Goal: Information Seeking & Learning: Check status

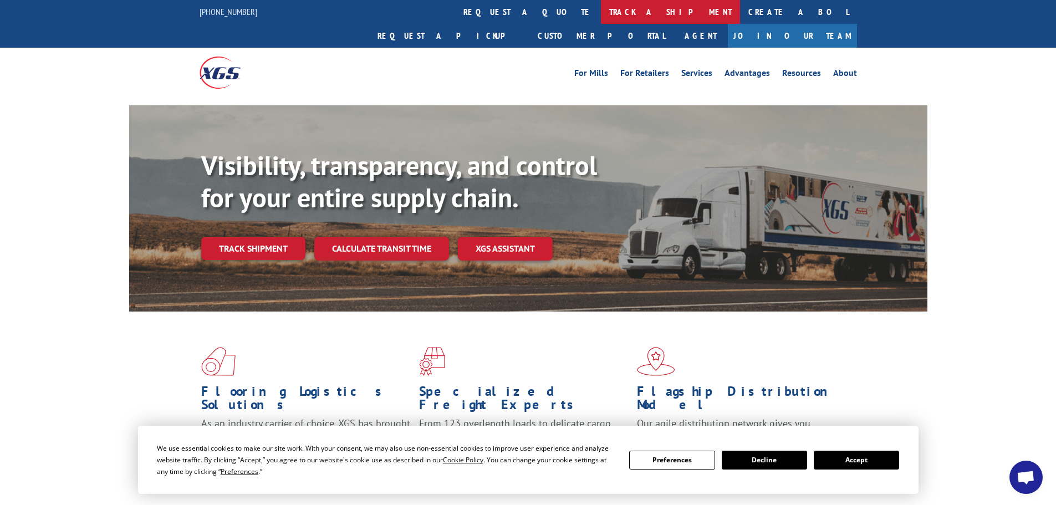
click at [601, 10] on link "track a shipment" at bounding box center [670, 12] width 139 height 24
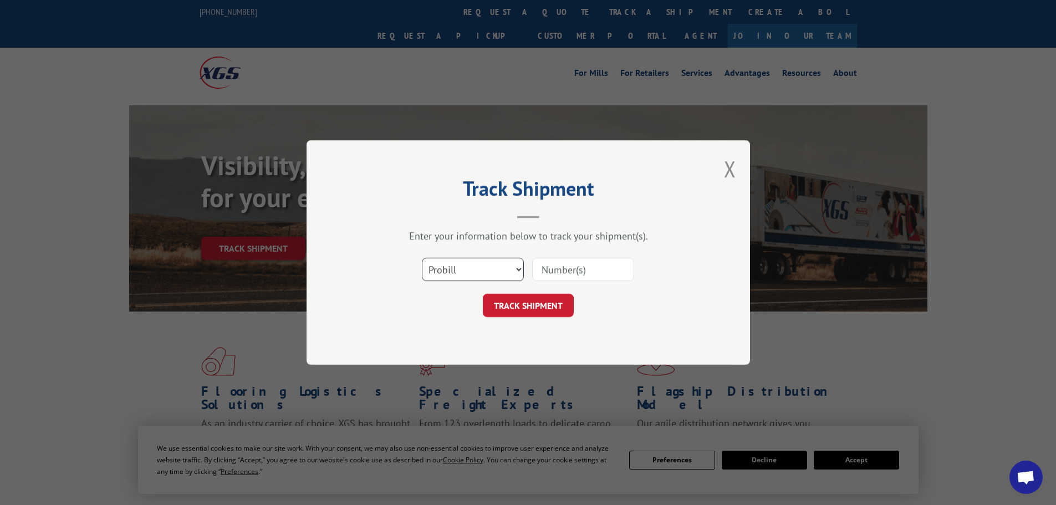
click at [496, 272] on select "Select category... Probill BOL PO" at bounding box center [473, 269] width 102 height 23
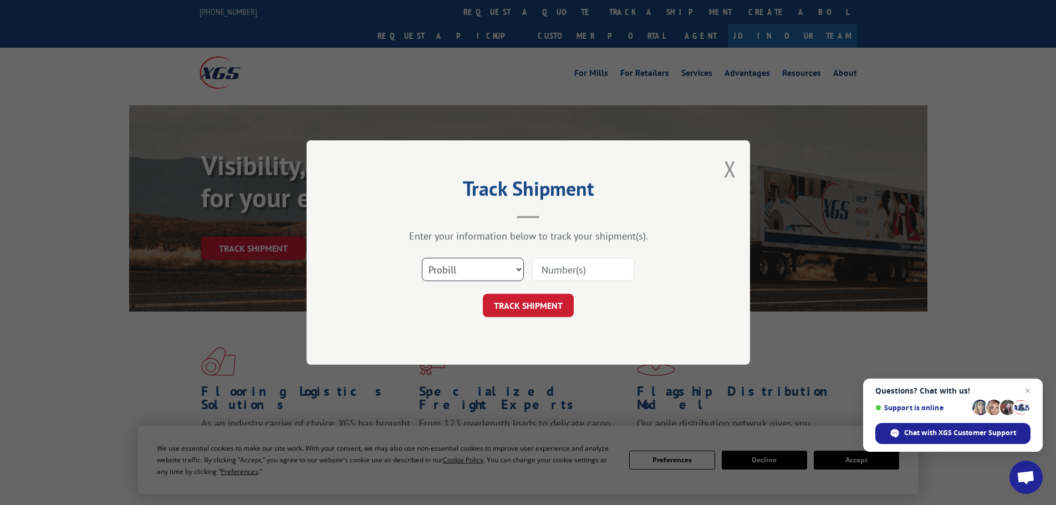
select select "bol"
click at [422, 258] on select "Select category... Probill BOL PO" at bounding box center [473, 269] width 102 height 23
click at [550, 274] on input at bounding box center [583, 269] width 102 height 23
paste input "6046087"
type input "6046087"
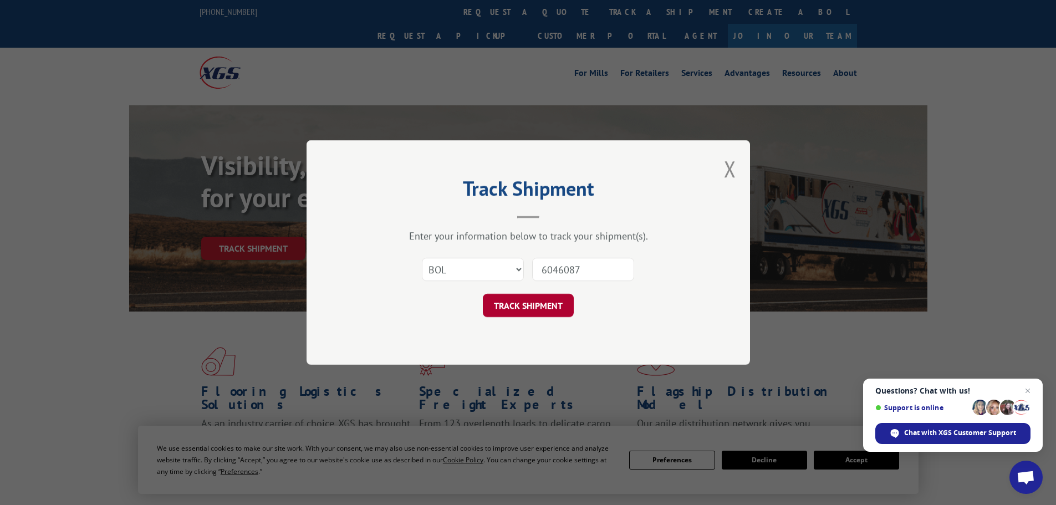
click at [543, 310] on button "TRACK SHIPMENT" at bounding box center [528, 305] width 91 height 23
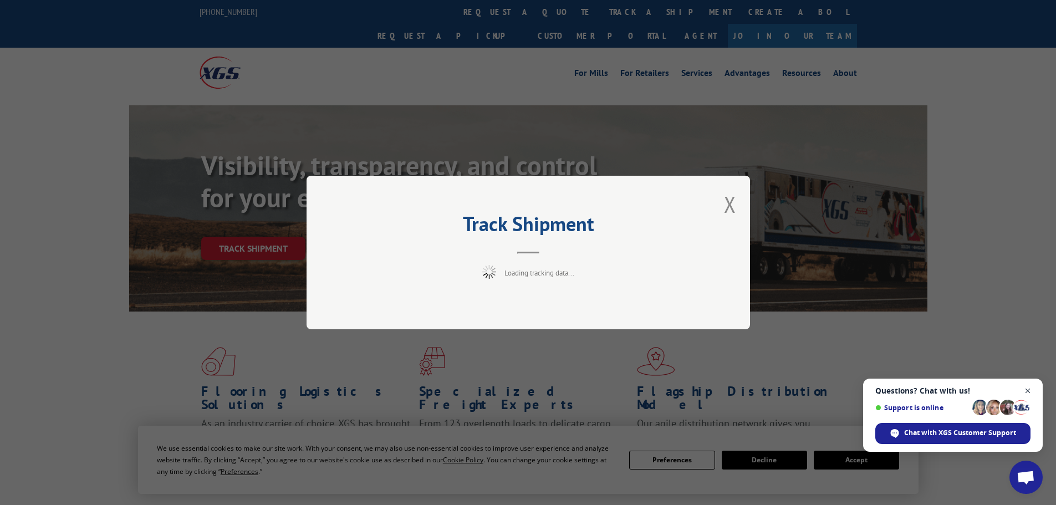
click at [1026, 390] on span "Close chat" at bounding box center [1028, 391] width 14 height 14
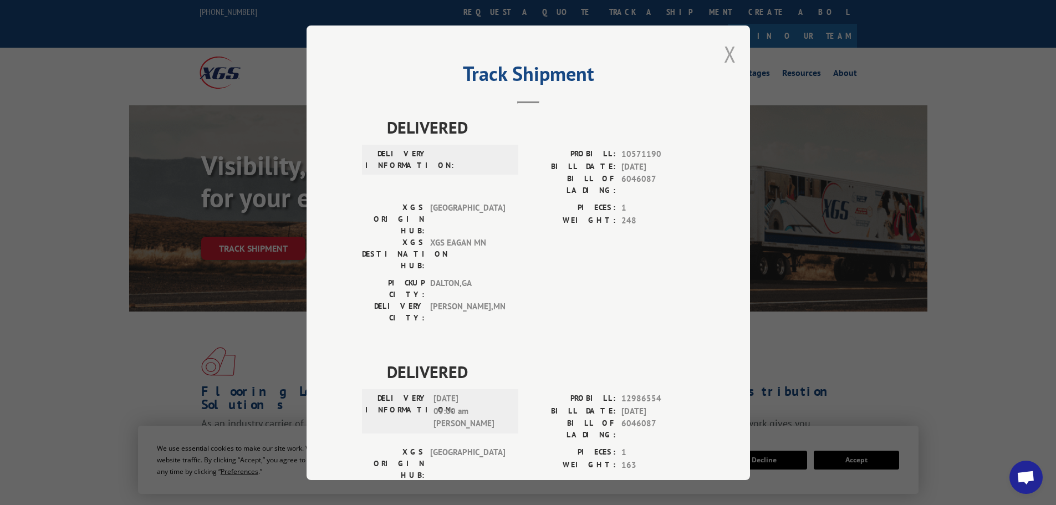
click at [727, 48] on button "Close modal" at bounding box center [730, 53] width 12 height 29
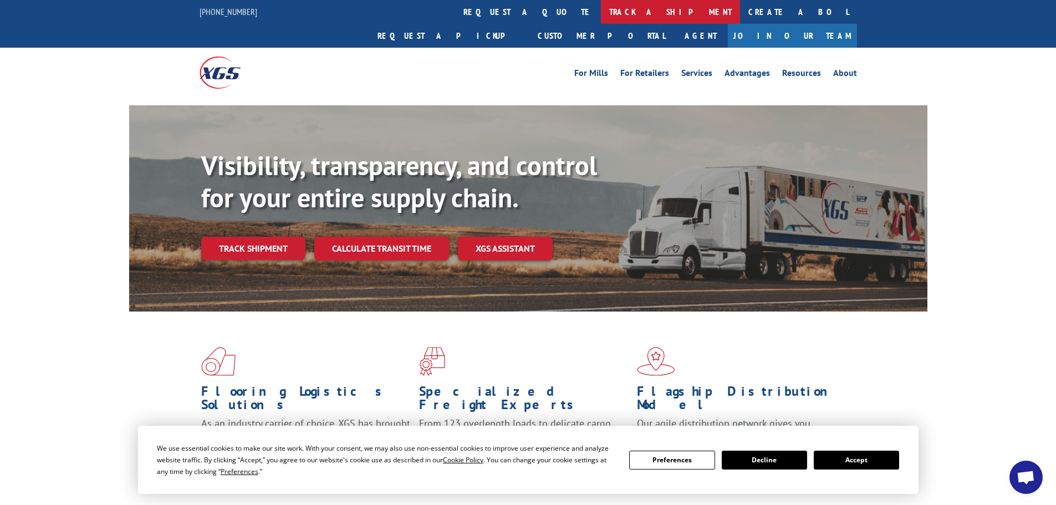
click at [601, 9] on link "track a shipment" at bounding box center [670, 12] width 139 height 24
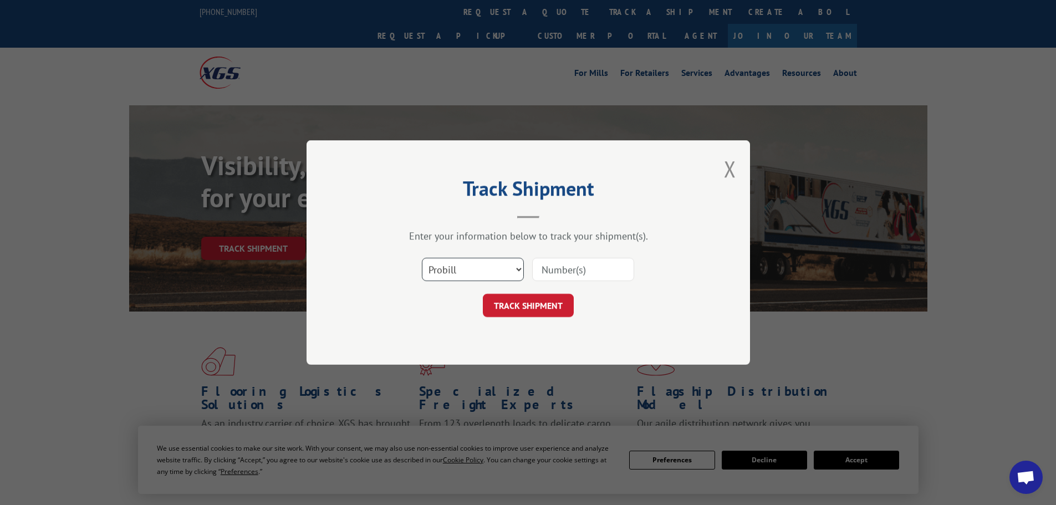
click at [480, 275] on select "Select category... Probill BOL PO" at bounding box center [473, 269] width 102 height 23
select select "bol"
click at [422, 258] on select "Select category... Probill BOL PO" at bounding box center [473, 269] width 102 height 23
click at [567, 263] on input at bounding box center [583, 269] width 102 height 23
paste input "5286162"
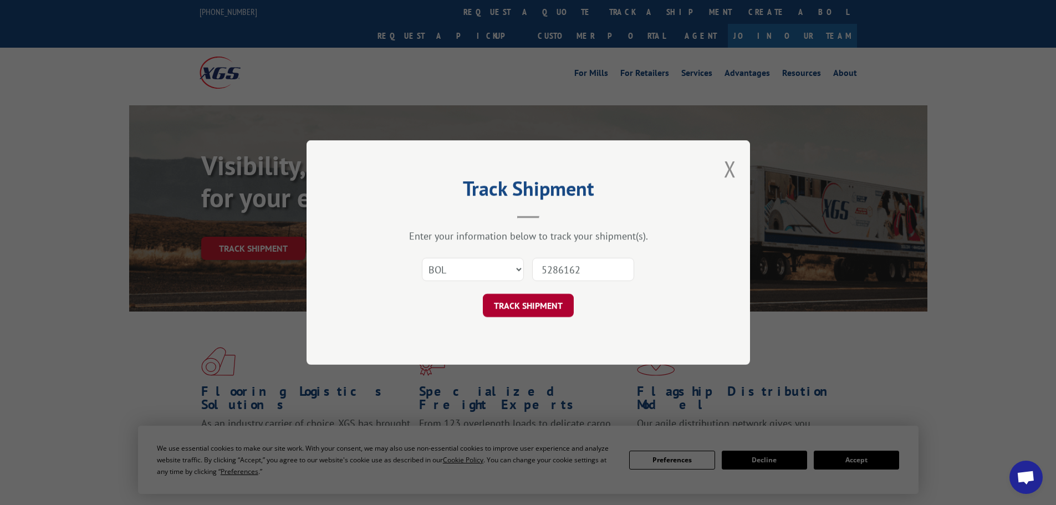
type input "5286162"
click at [549, 304] on button "TRACK SHIPMENT" at bounding box center [528, 305] width 91 height 23
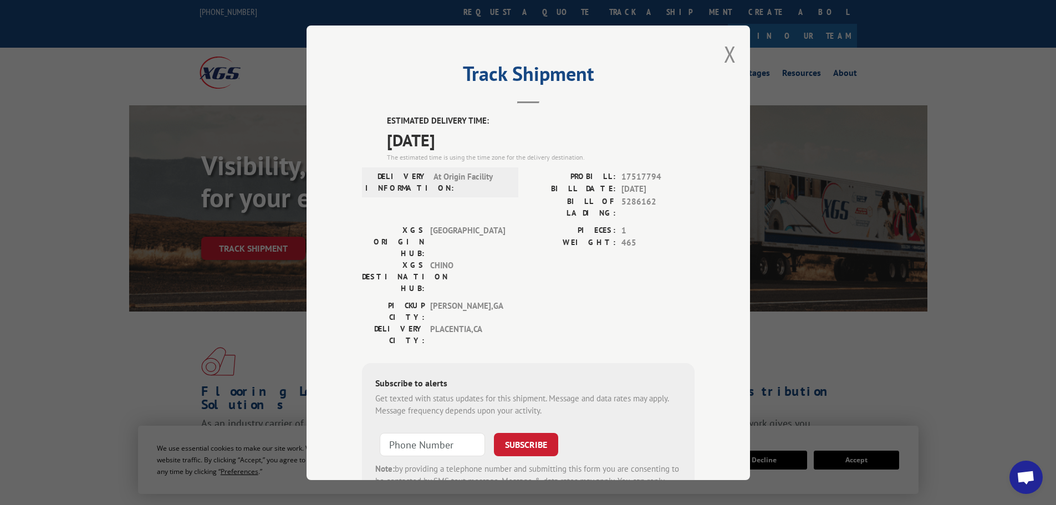
drag, startPoint x: 730, startPoint y: 50, endPoint x: 670, endPoint y: 25, distance: 64.6
click at [719, 45] on div "Track Shipment ESTIMATED DELIVERY TIME: [DATE] The estimated time is using the …" at bounding box center [527, 252] width 443 height 454
click at [725, 48] on button "Close modal" at bounding box center [730, 53] width 12 height 29
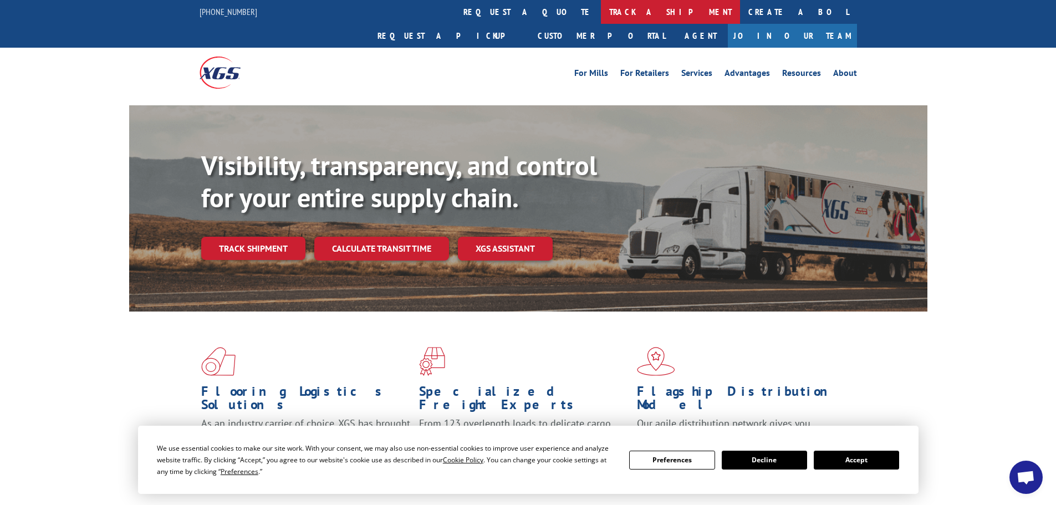
click at [601, 9] on link "track a shipment" at bounding box center [670, 12] width 139 height 24
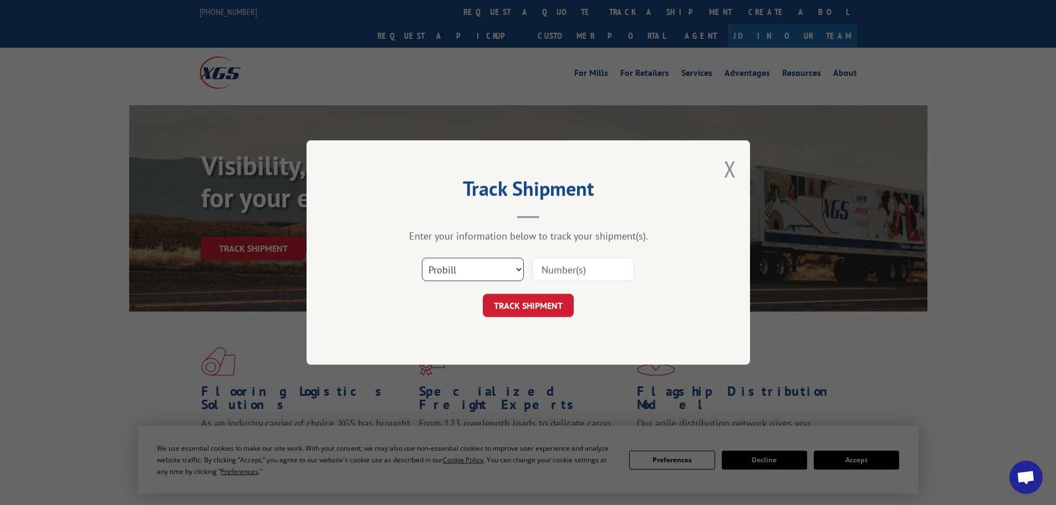
click at [485, 268] on select "Select category... Probill BOL PO" at bounding box center [473, 269] width 102 height 23
select select "bol"
click at [422, 258] on select "Select category... Probill BOL PO" at bounding box center [473, 269] width 102 height 23
click at [575, 272] on input at bounding box center [583, 269] width 102 height 23
paste input "5309193"
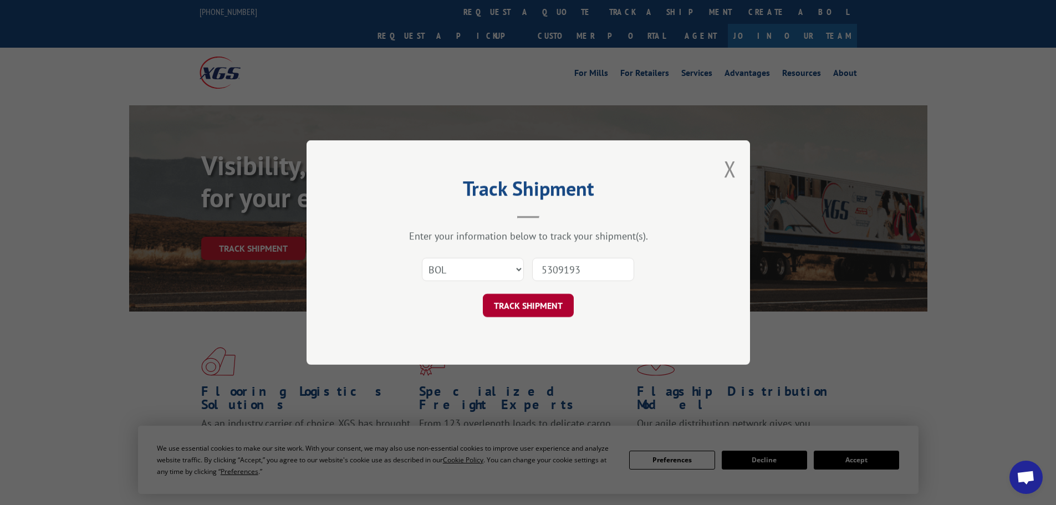
type input "5309193"
click at [528, 300] on button "TRACK SHIPMENT" at bounding box center [528, 305] width 91 height 23
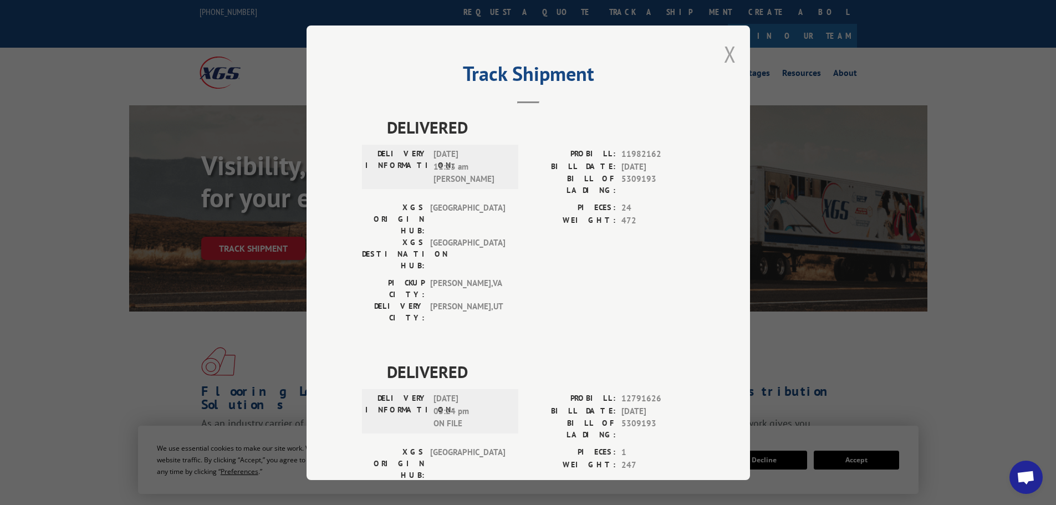
click at [727, 58] on button "Close modal" at bounding box center [730, 53] width 12 height 29
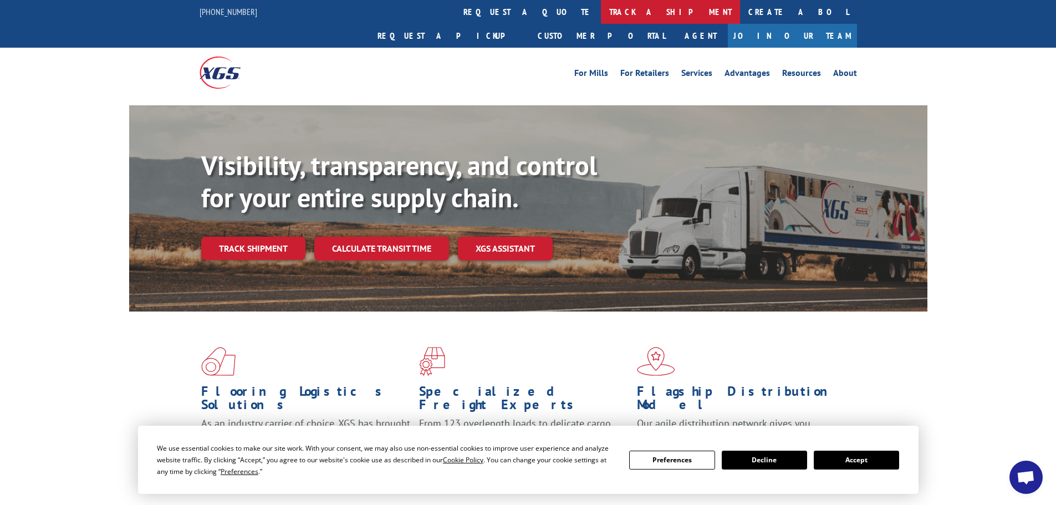
click at [601, 13] on link "track a shipment" at bounding box center [670, 12] width 139 height 24
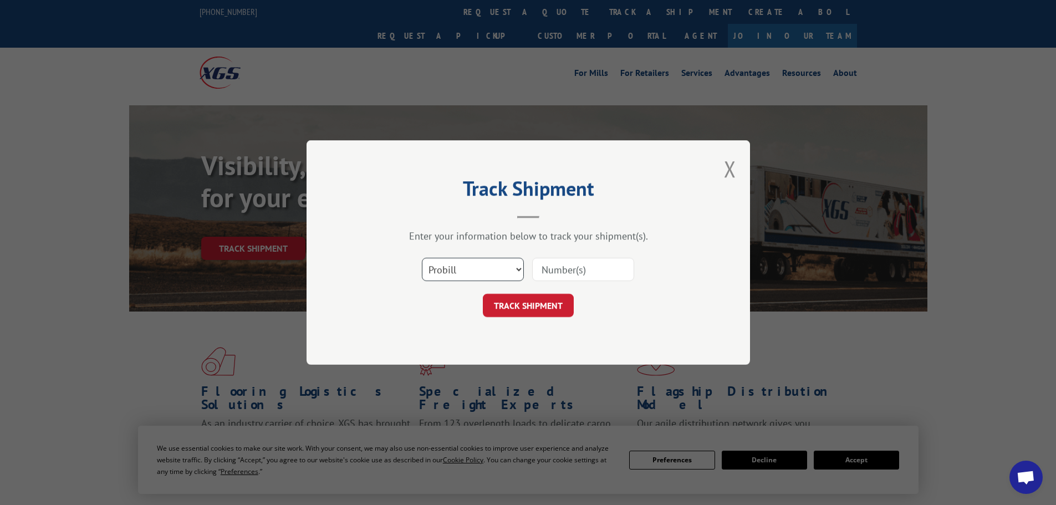
click at [468, 268] on select "Select category... Probill BOL PO" at bounding box center [473, 269] width 102 height 23
select select "bol"
click at [422, 258] on select "Select category... Probill BOL PO" at bounding box center [473, 269] width 102 height 23
click at [570, 267] on input at bounding box center [583, 269] width 102 height 23
paste input "5309193"
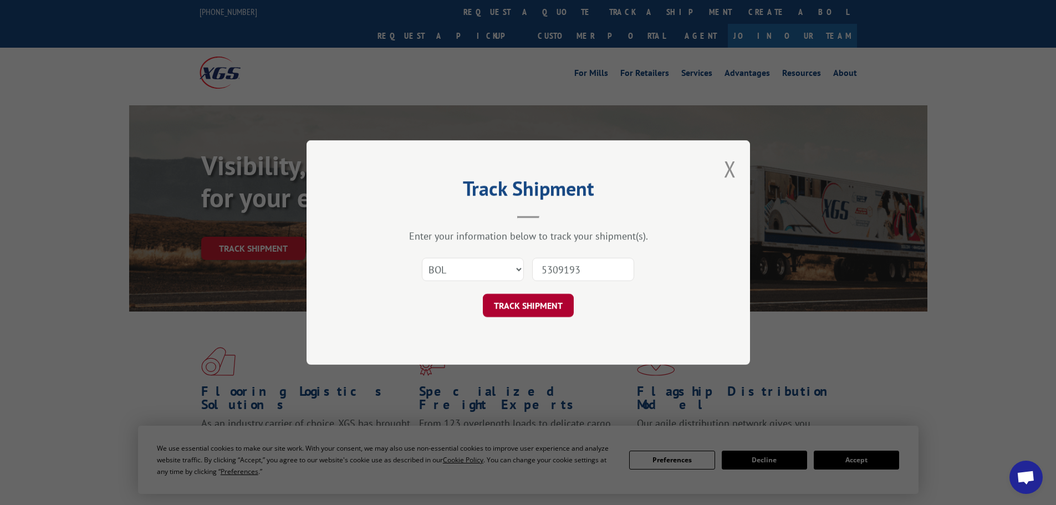
type input "5309193"
drag, startPoint x: 529, startPoint y: 305, endPoint x: 549, endPoint y: 305, distance: 19.4
click at [530, 304] on button "TRACK SHIPMENT" at bounding box center [528, 305] width 91 height 23
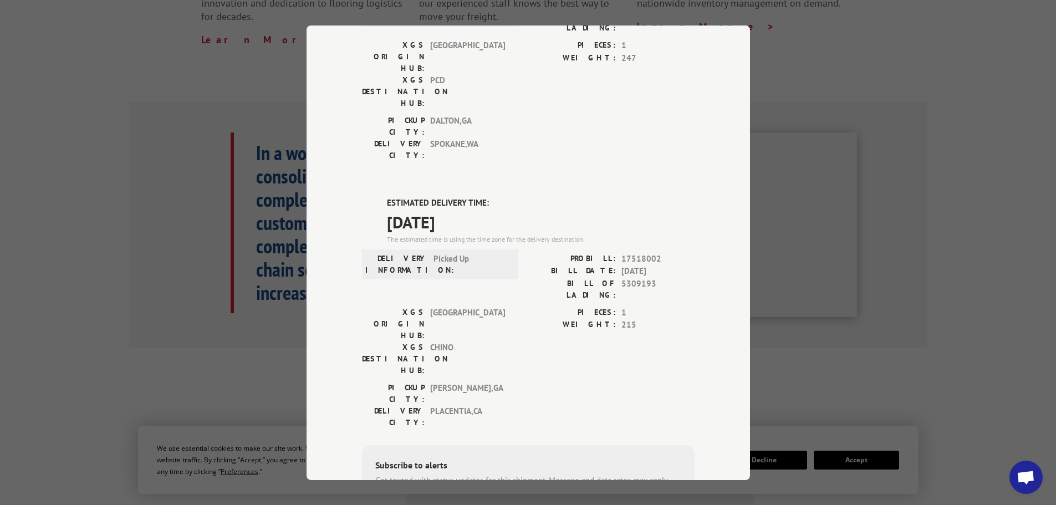
scroll to position [443, 0]
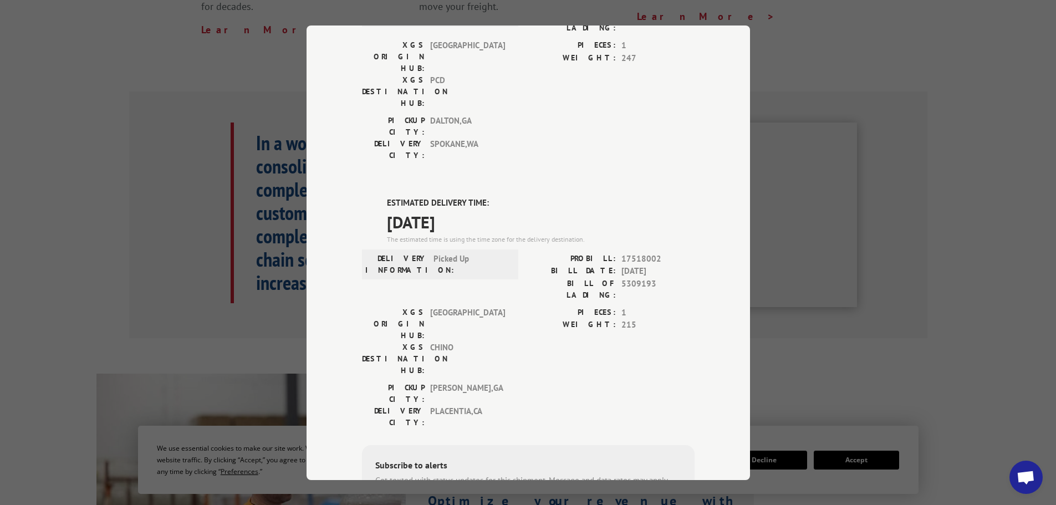
click at [178, 224] on div "Track Shipment DELIVERED DELIVERY INFORMATION: [DATE] 11:23 am [PERSON_NAME] PR…" at bounding box center [528, 252] width 1056 height 505
